Goal: Find specific page/section: Find specific page/section

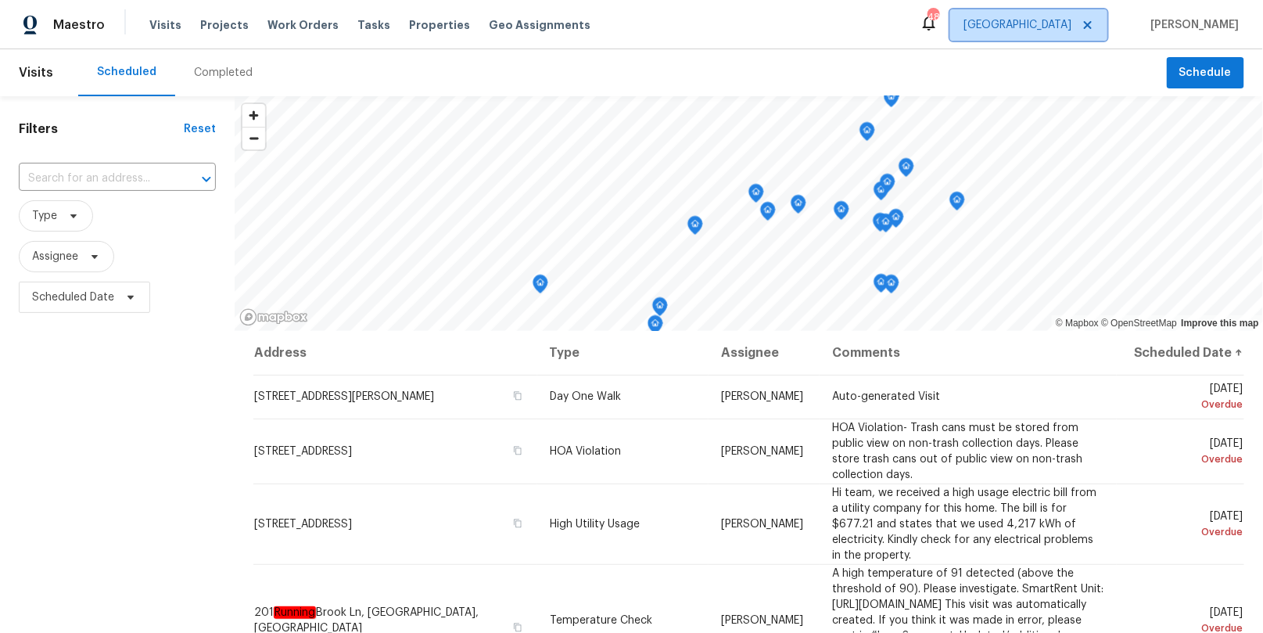
click at [1071, 27] on span "[GEOGRAPHIC_DATA]" at bounding box center [1017, 25] width 108 height 16
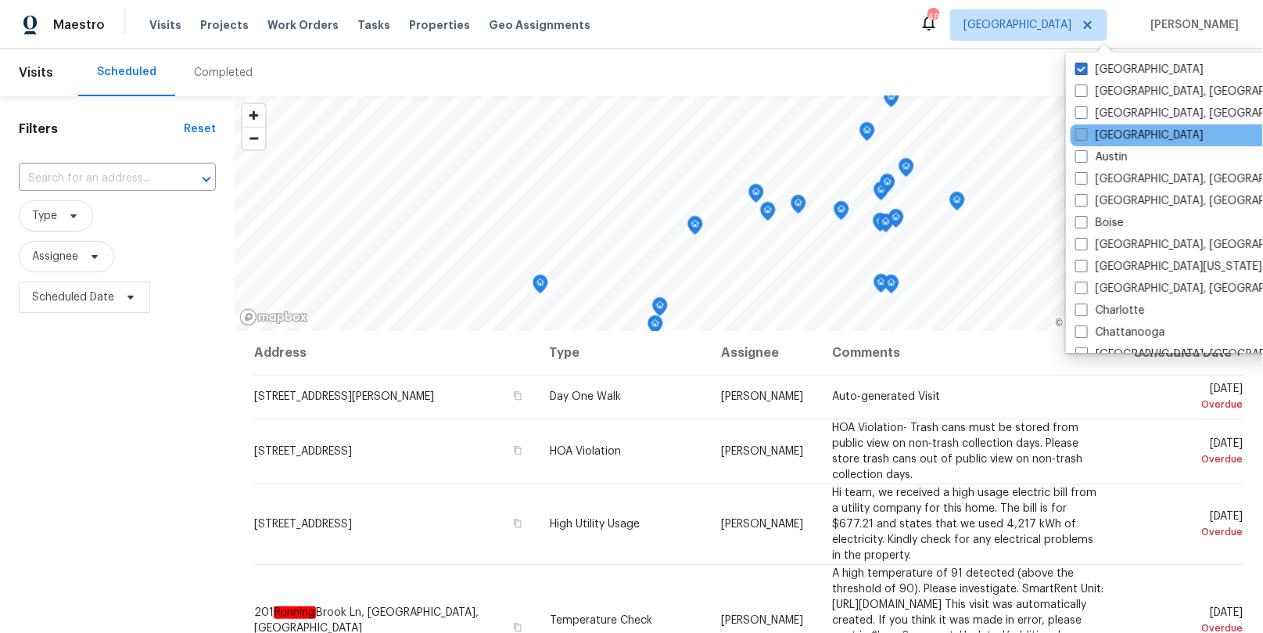
click at [1099, 138] on label "[GEOGRAPHIC_DATA]" at bounding box center [1139, 135] width 128 height 16
click at [1085, 138] on input "[GEOGRAPHIC_DATA]" at bounding box center [1080, 132] width 10 height 10
checkbox input "true"
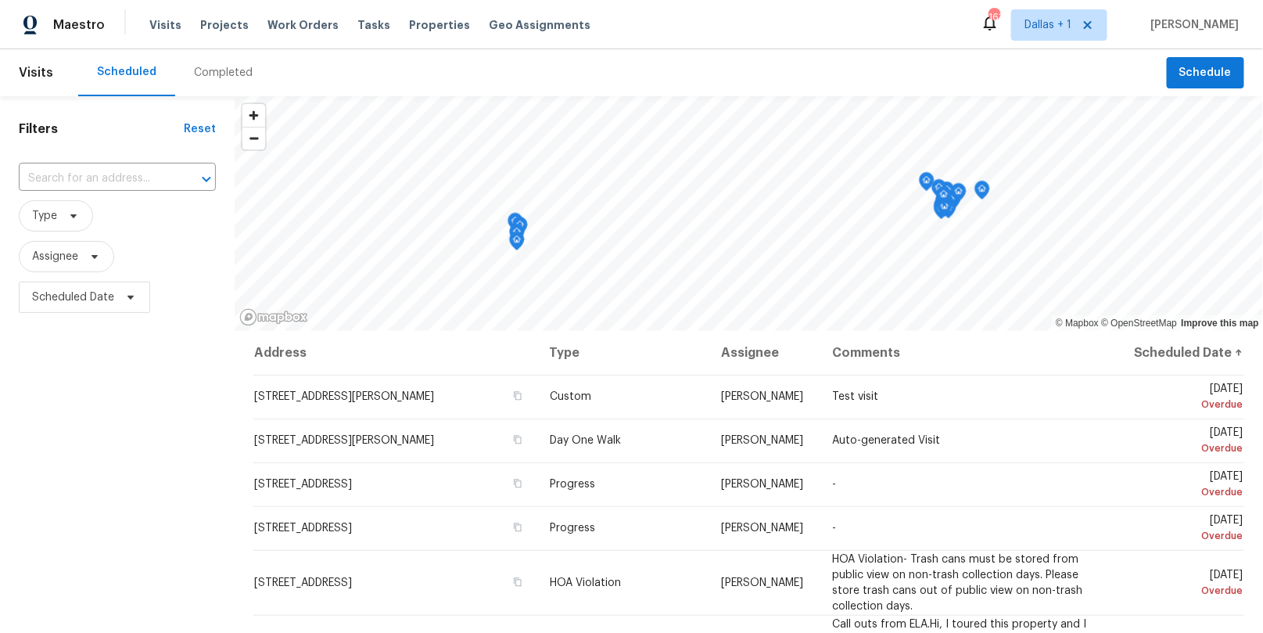
click at [194, 67] on div "Completed" at bounding box center [223, 73] width 59 height 16
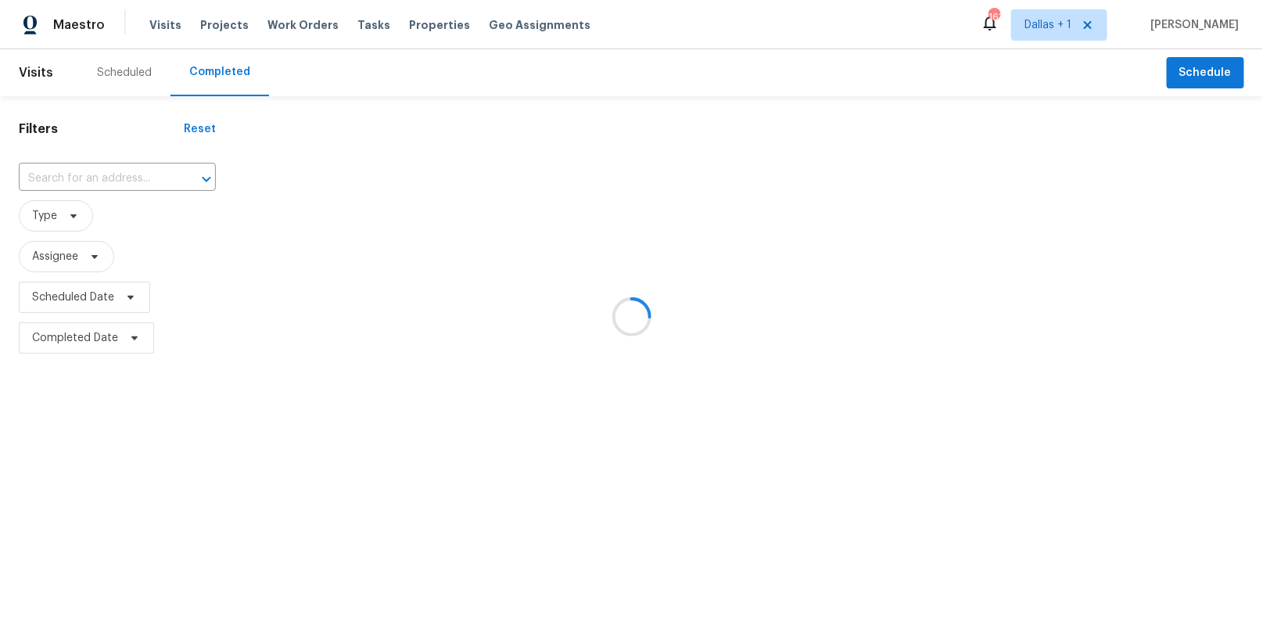
click at [98, 169] on div at bounding box center [631, 316] width 1263 height 633
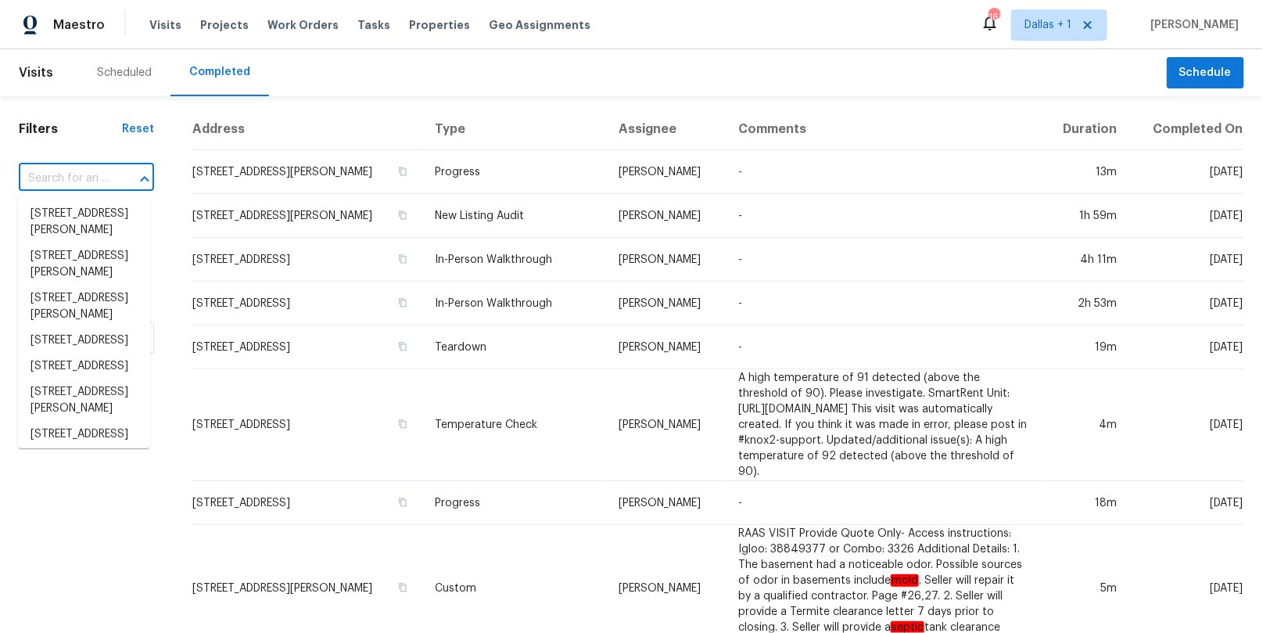
click at [88, 183] on input "text" at bounding box center [64, 179] width 91 height 24
paste input "[STREET_ADDRESS]"
type input "[STREET_ADDRESS]"
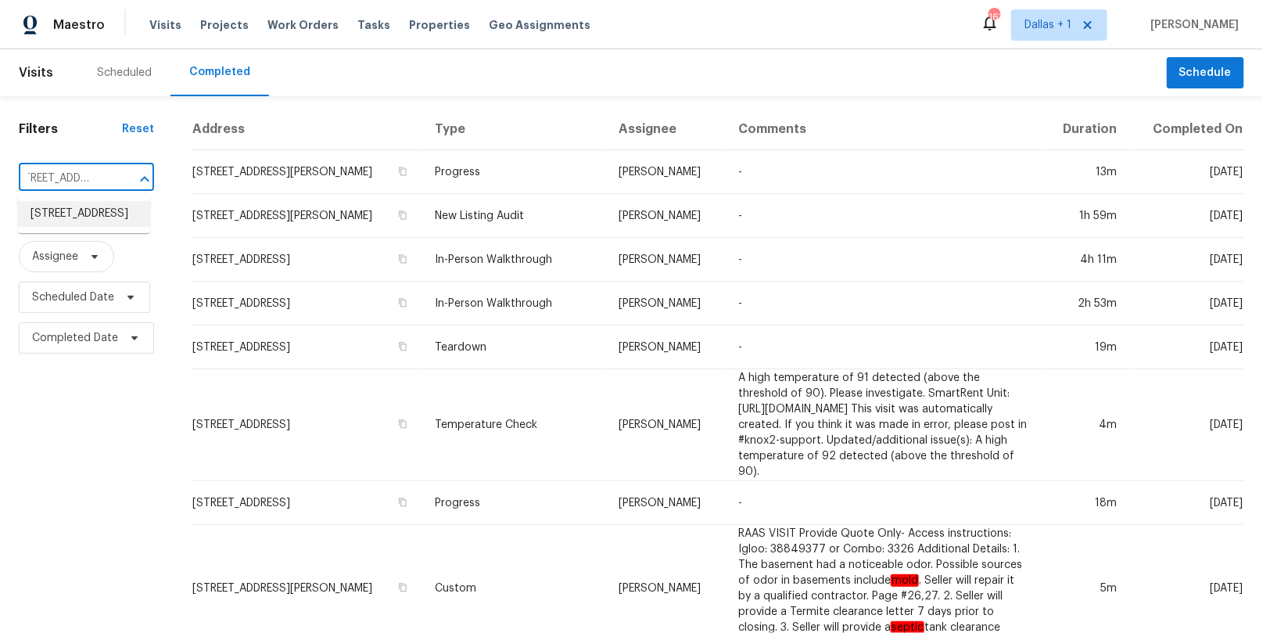
click at [83, 208] on li "[STREET_ADDRESS]" at bounding box center [84, 214] width 132 height 26
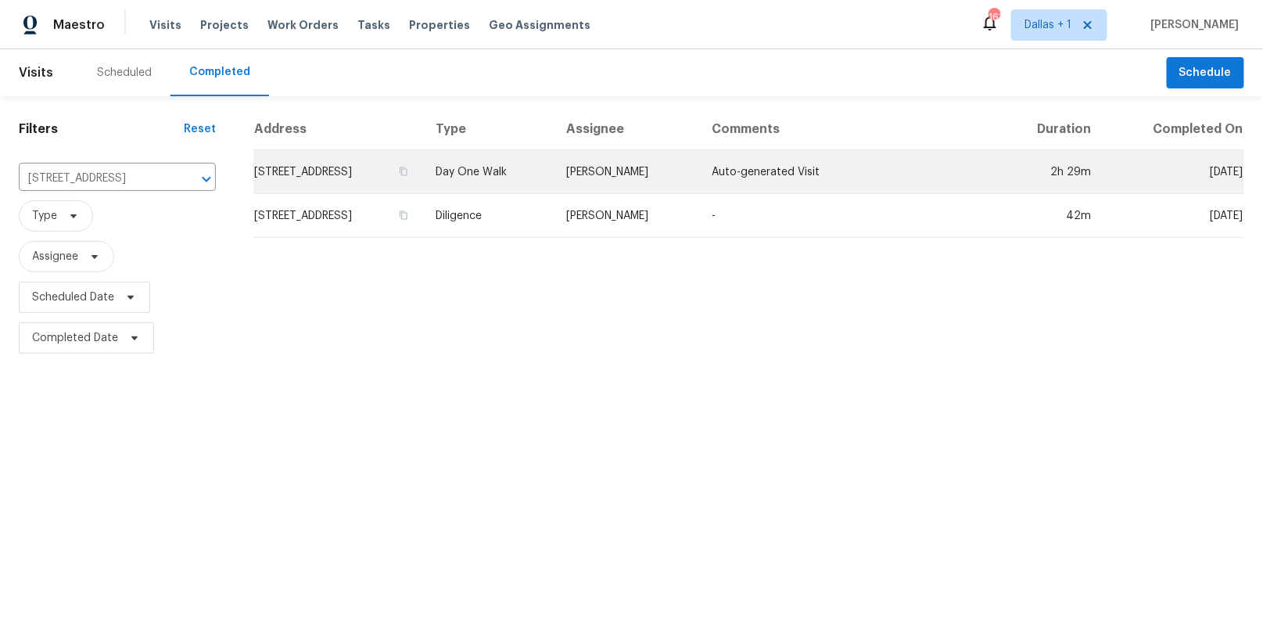
click at [554, 160] on td "Day One Walk" at bounding box center [488, 172] width 131 height 44
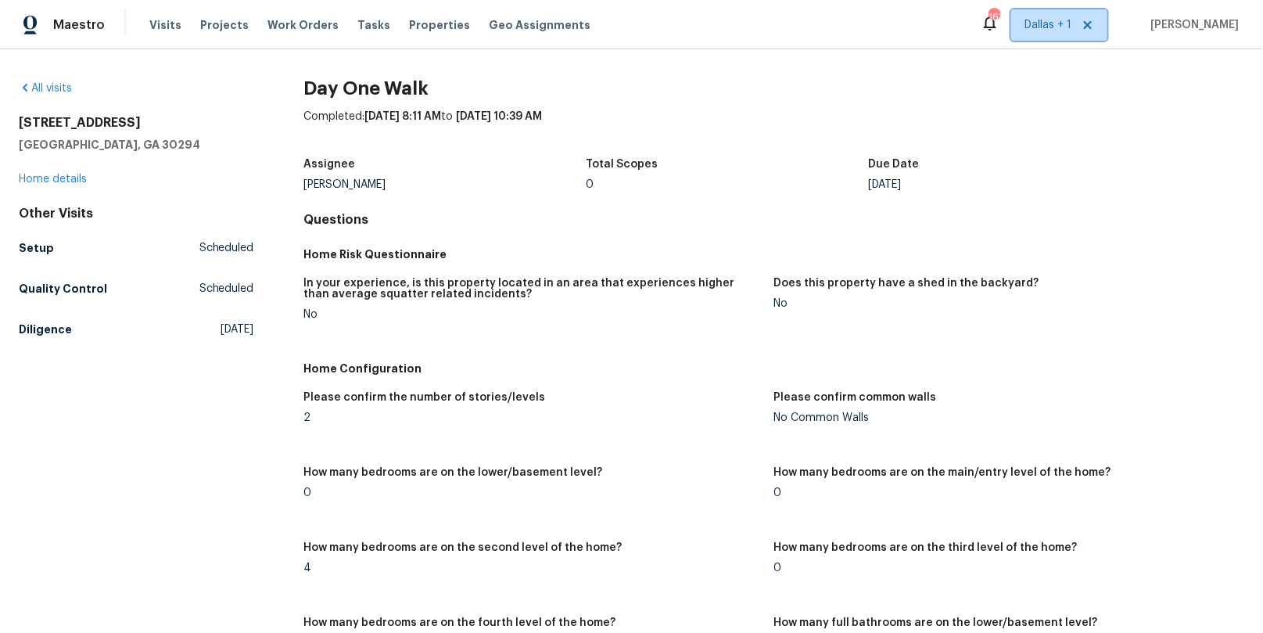
click at [1066, 25] on span "Dallas + 1" at bounding box center [1047, 25] width 47 height 16
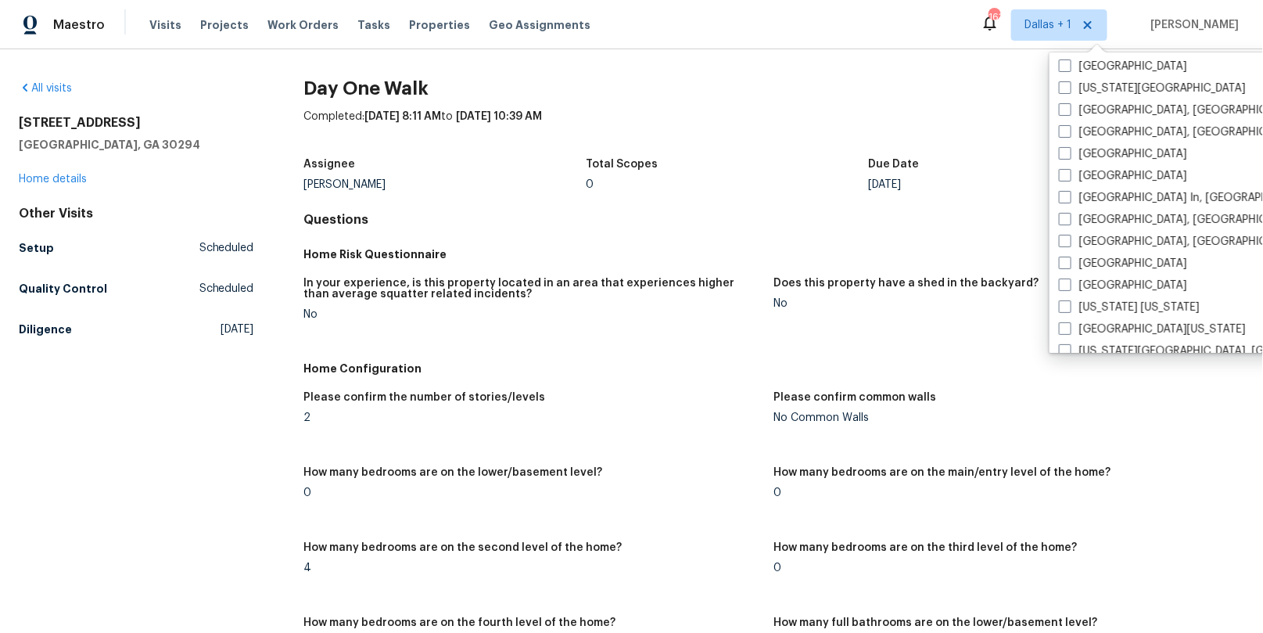
scroll to position [1047, 0]
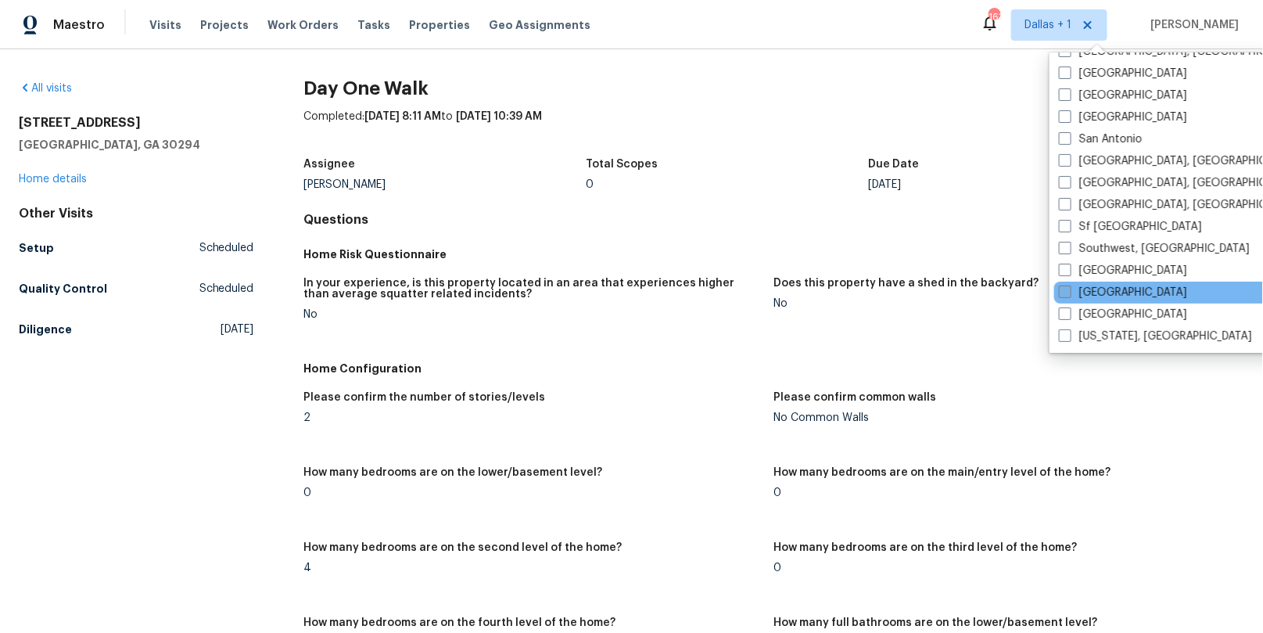
click at [1086, 288] on label "[GEOGRAPHIC_DATA]" at bounding box center [1123, 293] width 128 height 16
click at [1069, 288] on input "[GEOGRAPHIC_DATA]" at bounding box center [1064, 290] width 10 height 10
checkbox input "true"
click at [773, 122] on div "Completed: [DATE] 8:11 AM to [DATE] 10:39 AM" at bounding box center [774, 129] width 940 height 41
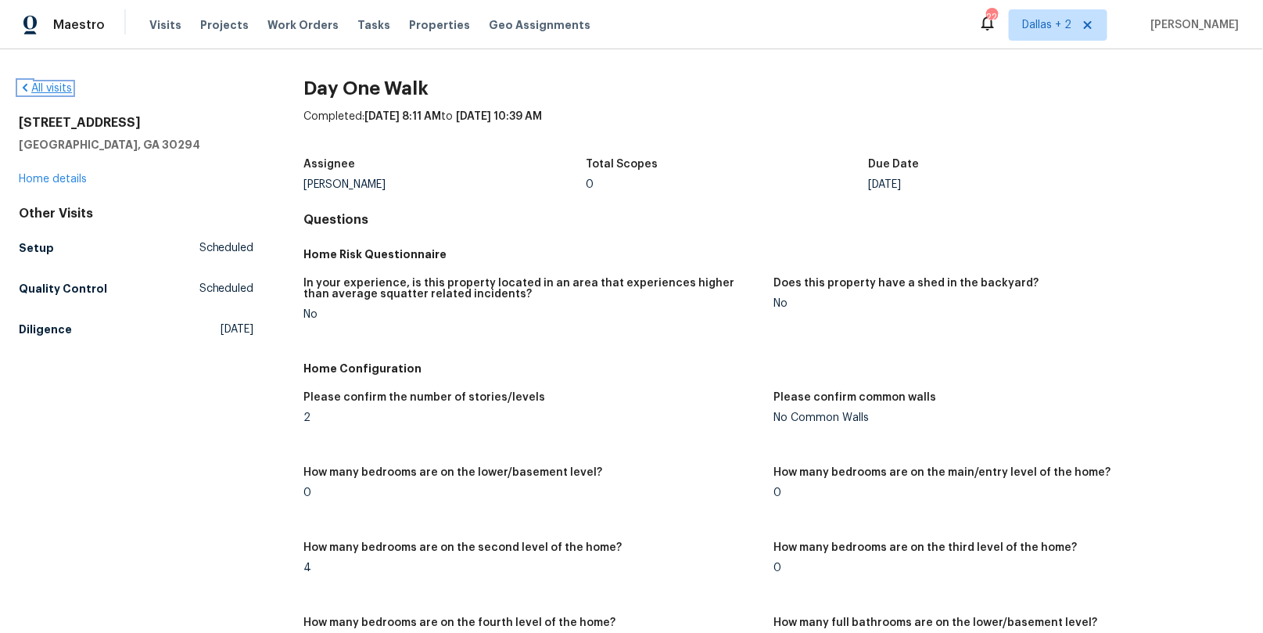
click at [47, 89] on link "All visits" at bounding box center [45, 88] width 53 height 11
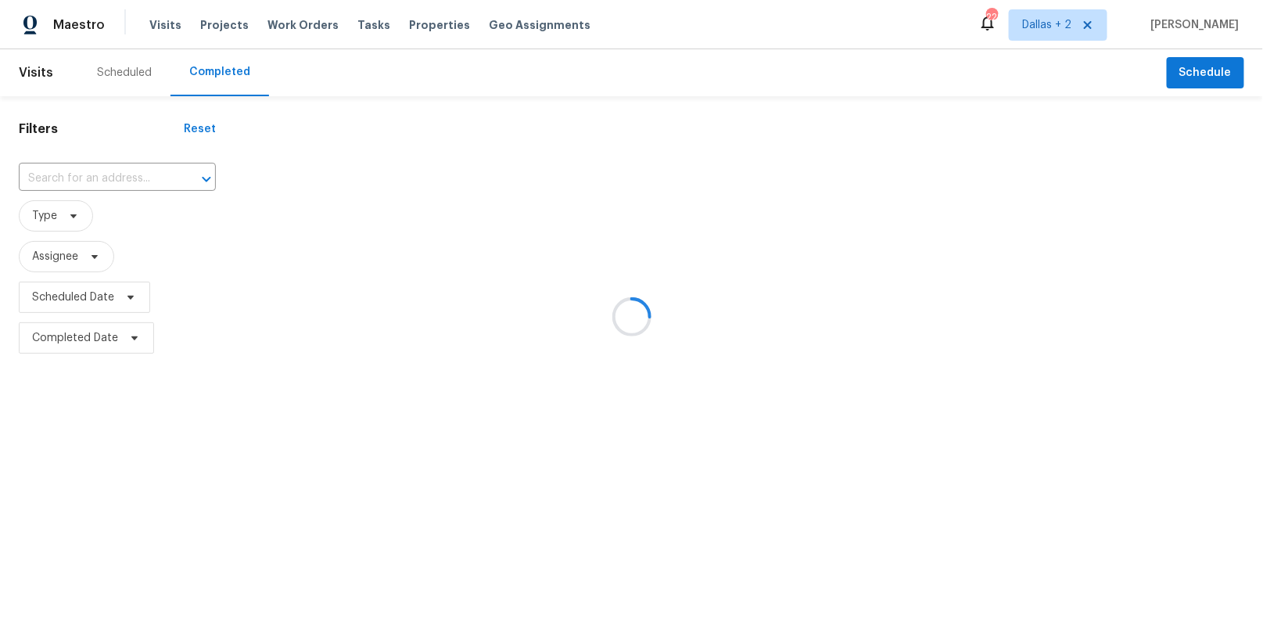
click at [121, 173] on div at bounding box center [631, 316] width 1263 height 633
click at [90, 178] on div at bounding box center [631, 316] width 1263 height 633
click at [90, 175] on div at bounding box center [631, 316] width 1263 height 633
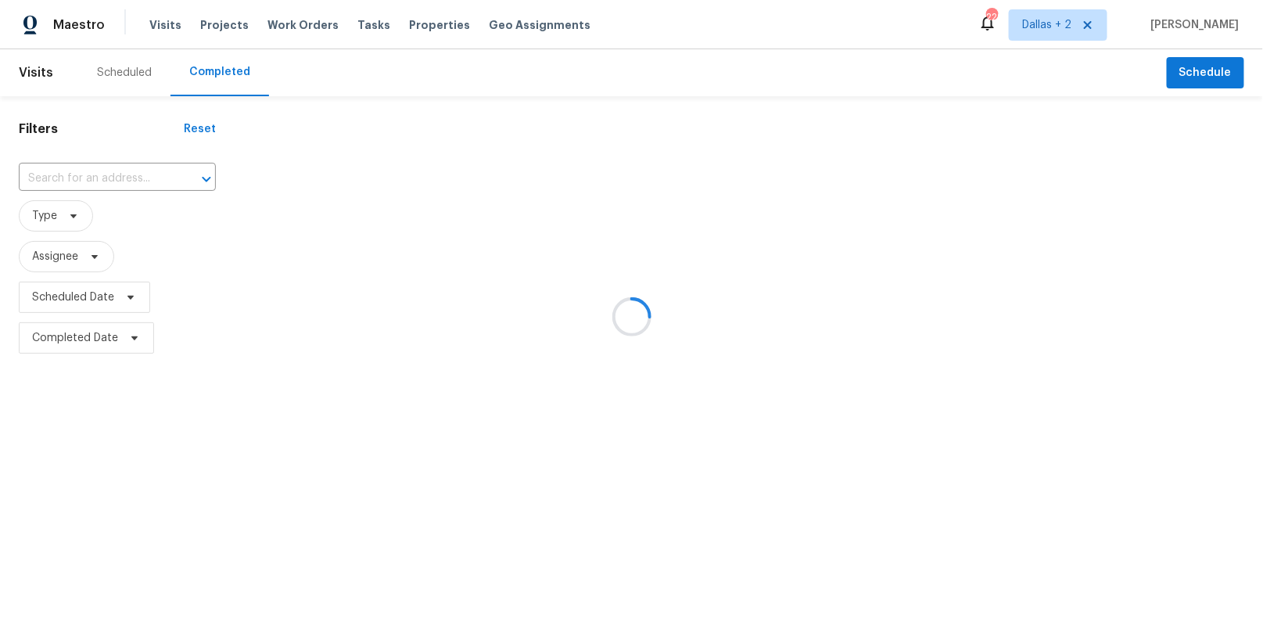
click at [114, 170] on div at bounding box center [631, 316] width 1263 height 633
click at [84, 182] on div at bounding box center [631, 316] width 1263 height 633
click at [84, 177] on div at bounding box center [631, 316] width 1263 height 633
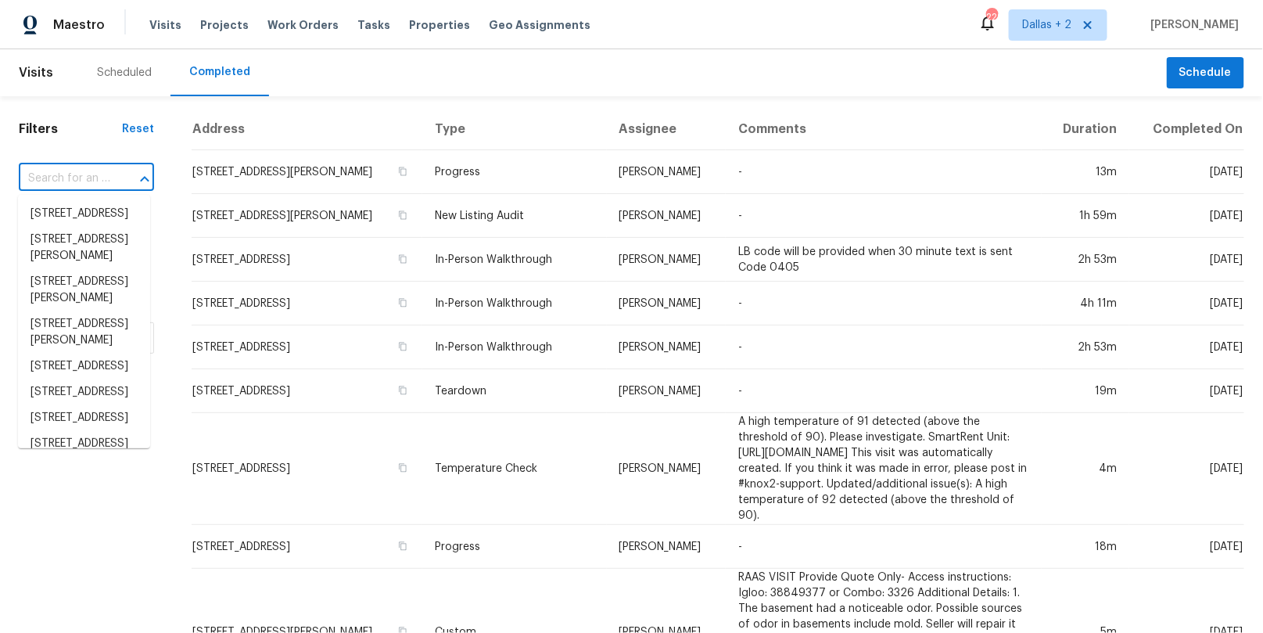
click at [99, 170] on input "text" at bounding box center [64, 179] width 91 height 24
paste input "[STREET_ADDRESS][PERSON_NAME][PERSON_NAME]"
type input "[STREET_ADDRESS][PERSON_NAME][PERSON_NAME]"
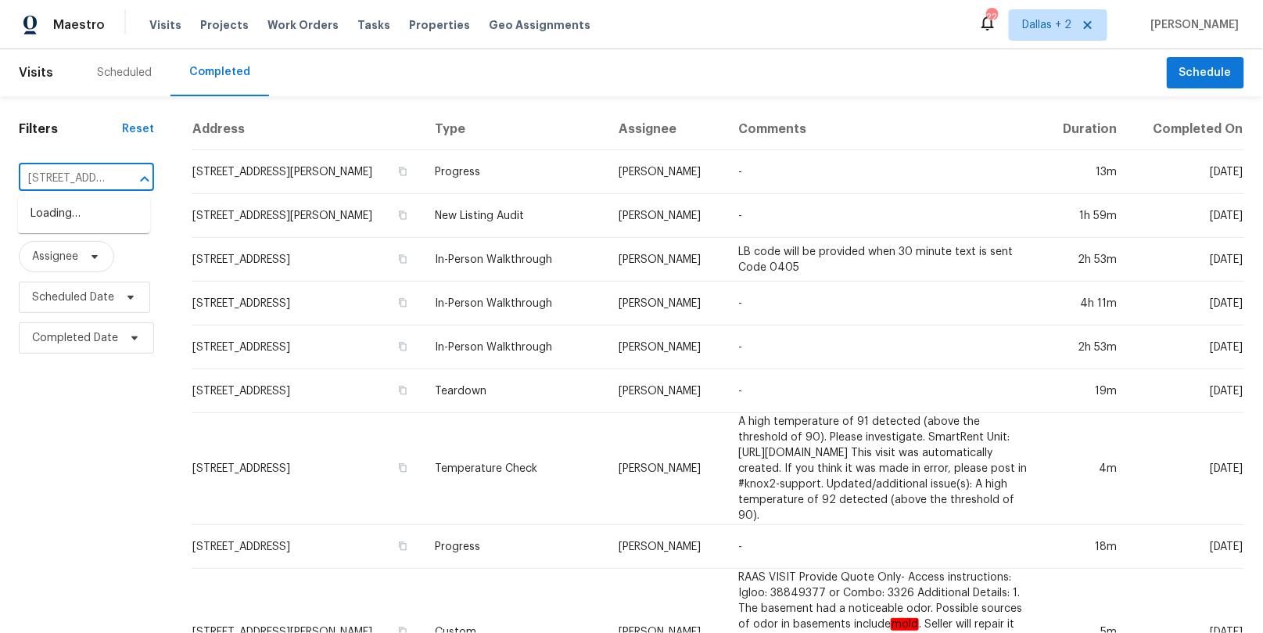
scroll to position [0, 127]
click at [77, 219] on li "[STREET_ADDRESS][PERSON_NAME][PERSON_NAME]" at bounding box center [84, 230] width 132 height 59
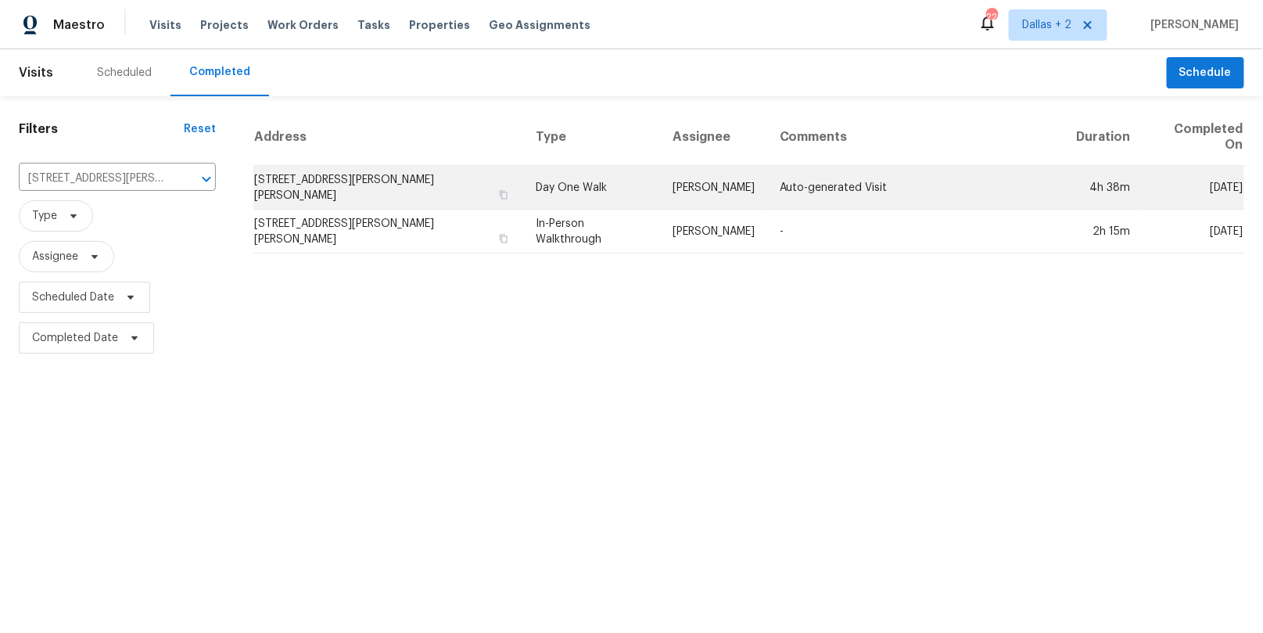
click at [546, 166] on td "Day One Walk" at bounding box center [591, 188] width 137 height 44
